Goal: Transaction & Acquisition: Register for event/course

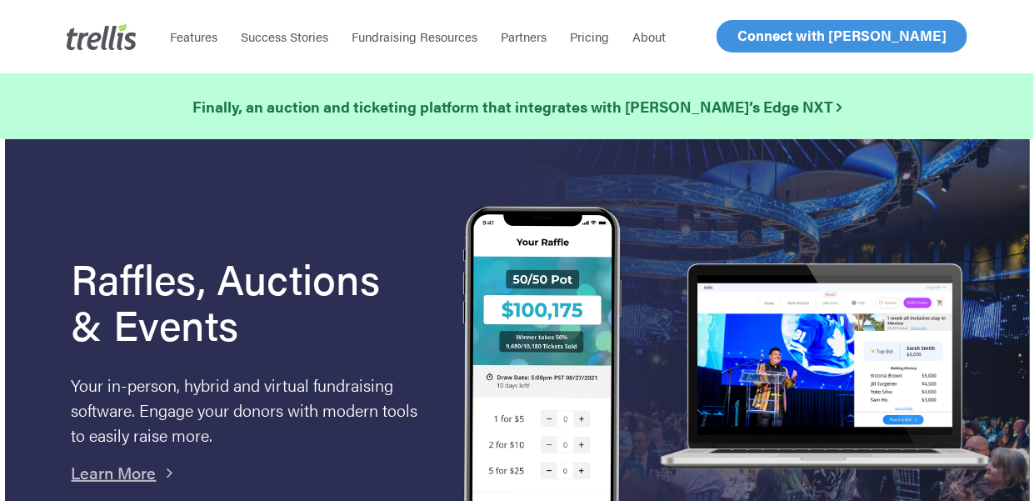
click at [750, 36] on span "Log In" at bounding box center [756, 36] width 40 height 20
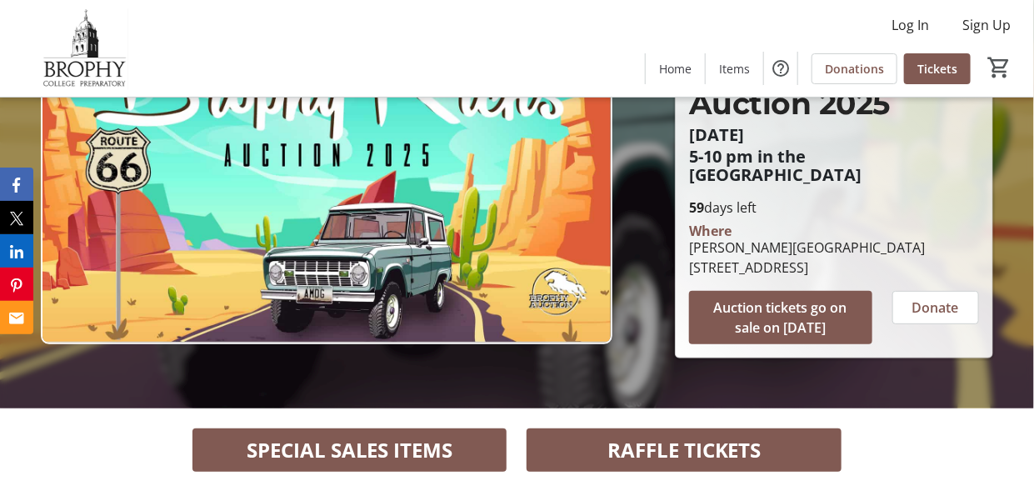
scroll to position [250, 0]
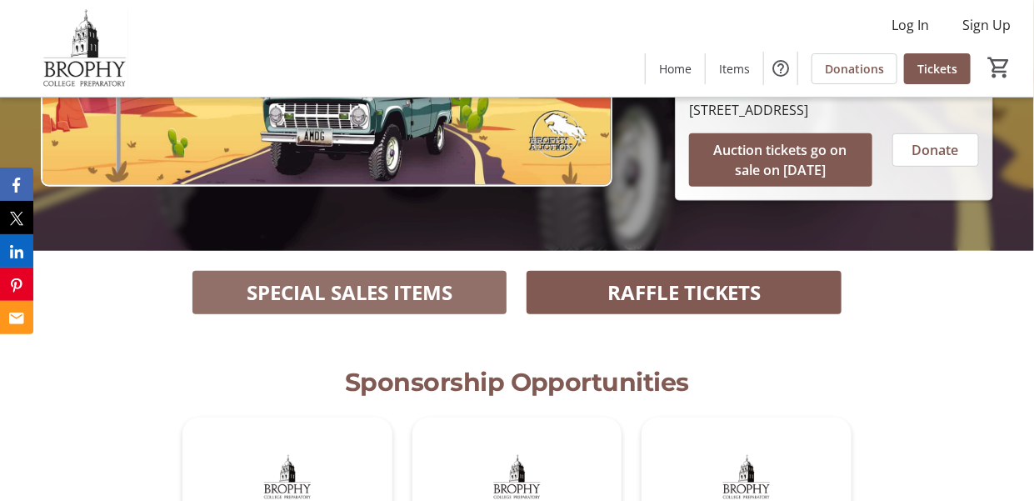
click at [431, 287] on span "SPECIAL SALES ITEMS" at bounding box center [350, 292] width 207 height 30
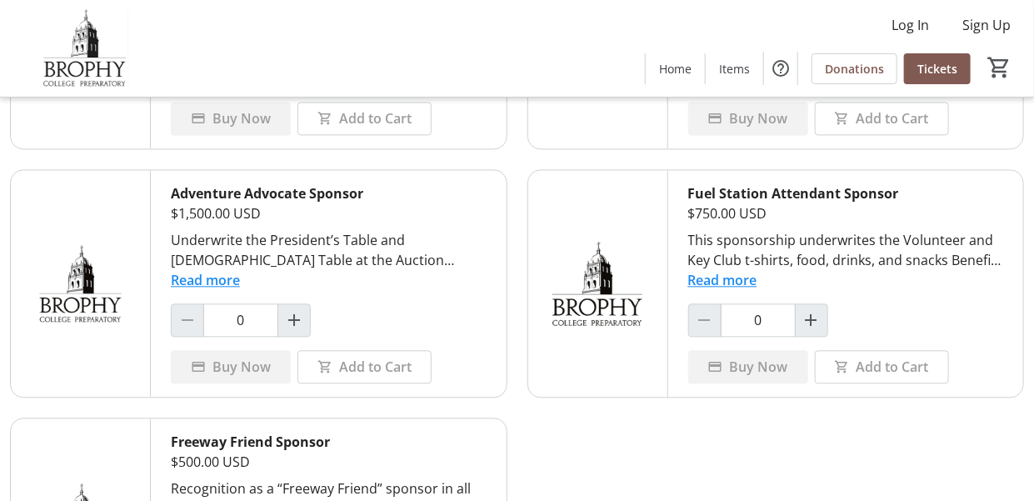
scroll to position [1414, 0]
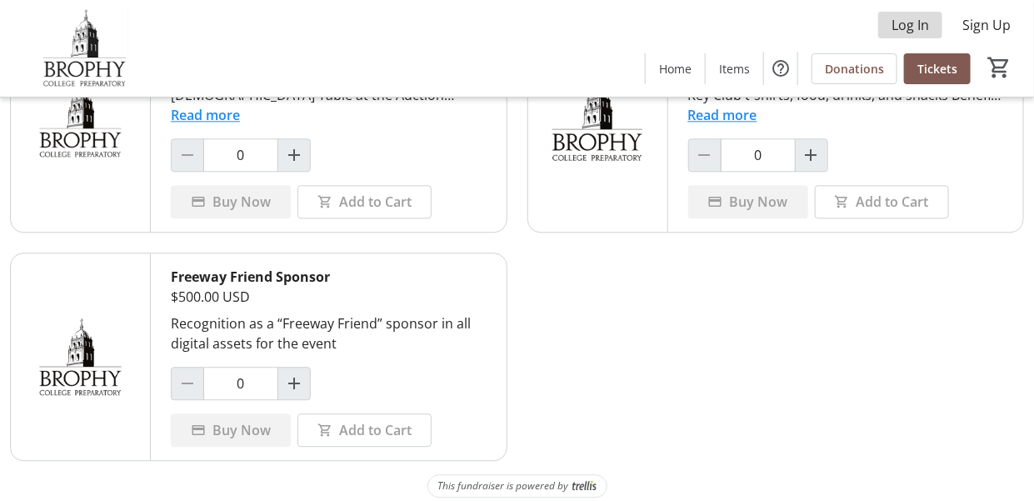
click at [916, 26] on span "Log In" at bounding box center [909, 25] width 37 height 20
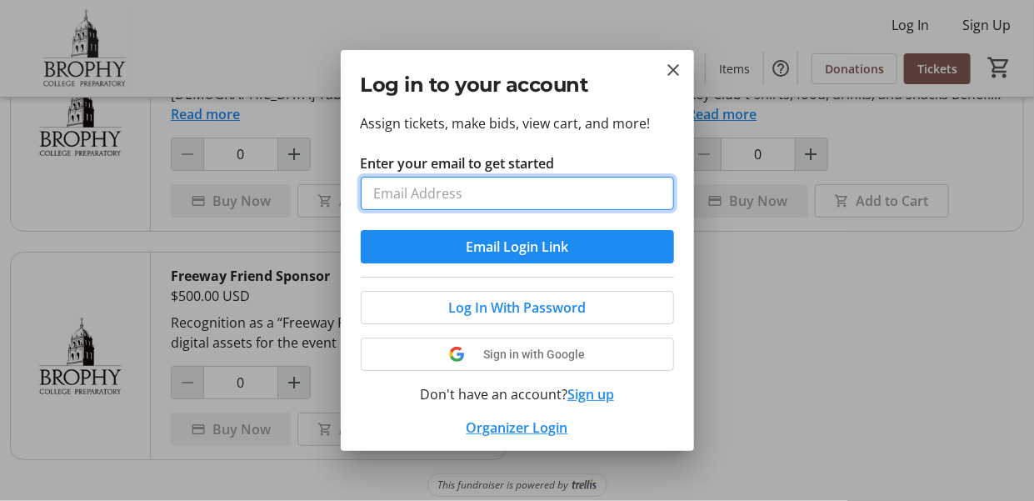
click at [520, 187] on input "Enter your email to get started" at bounding box center [517, 193] width 313 height 33
type input "cindy.romano@gmail.com"
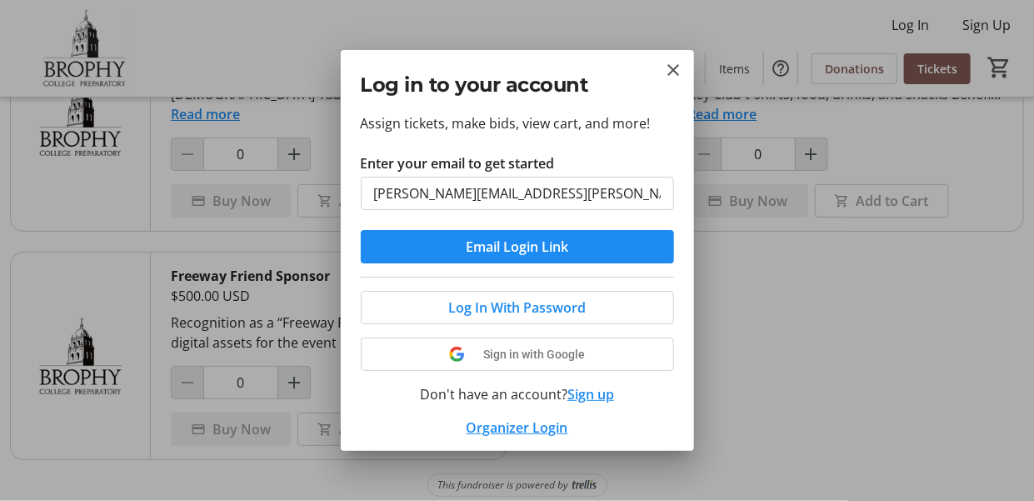
click at [516, 423] on link "Organizer Login" at bounding box center [517, 427] width 102 height 18
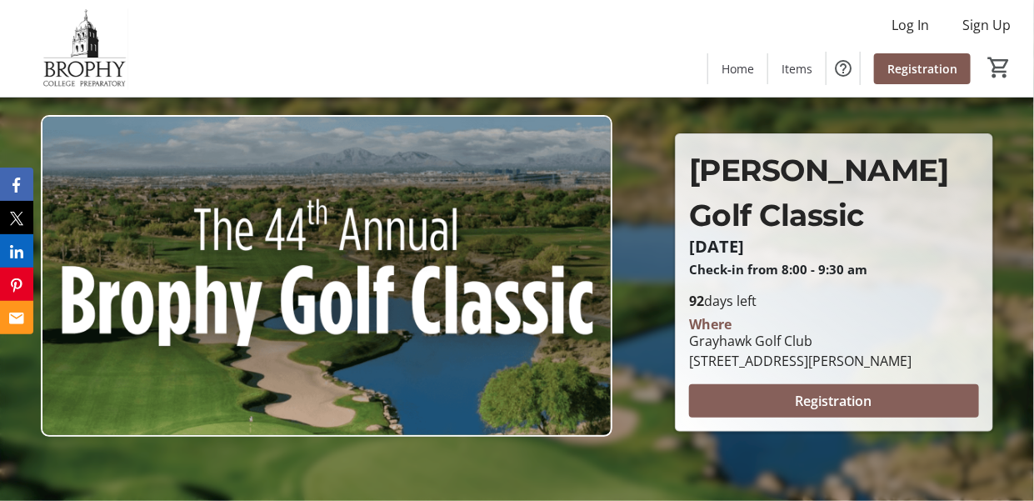
click at [830, 406] on span "Registration" at bounding box center [833, 401] width 77 height 20
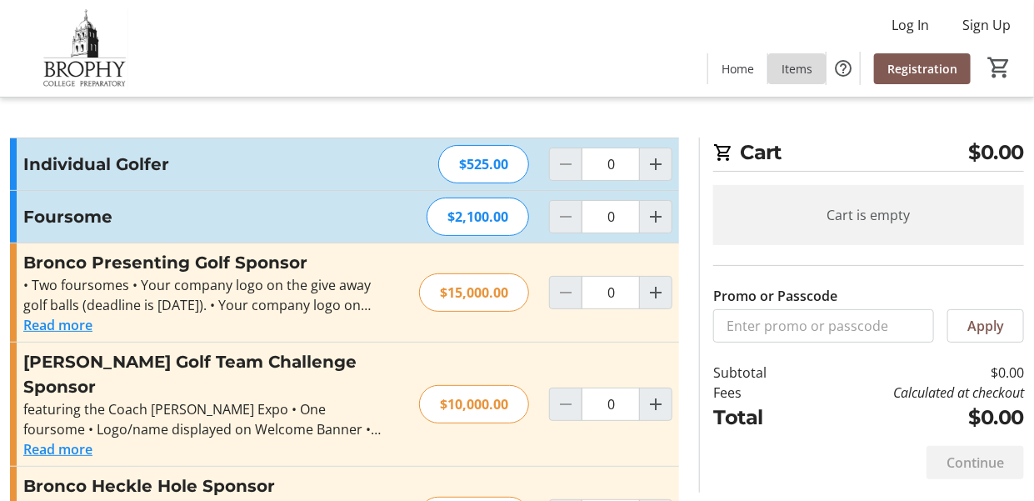
click at [788, 67] on span "Items" at bounding box center [796, 68] width 31 height 17
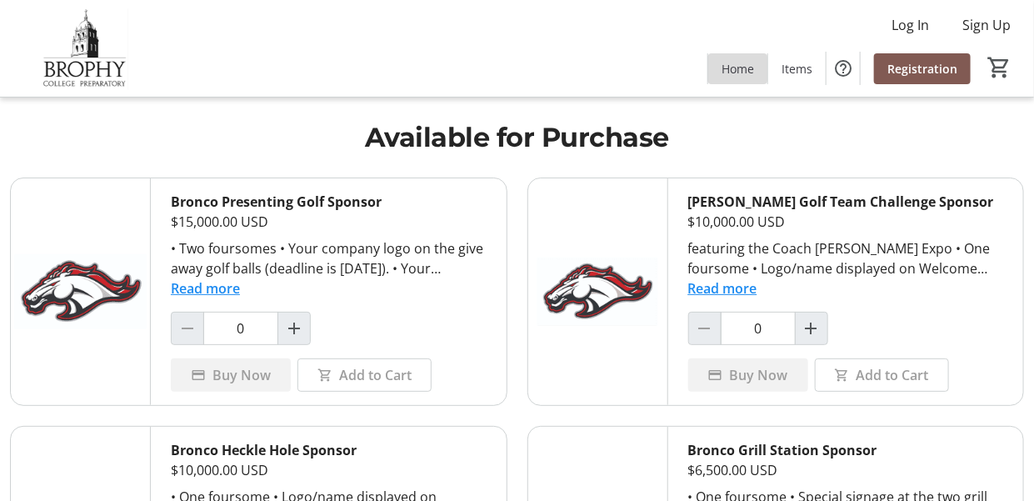
click at [750, 67] on span "Home" at bounding box center [737, 68] width 32 height 17
